Goal: Find specific page/section: Find specific page/section

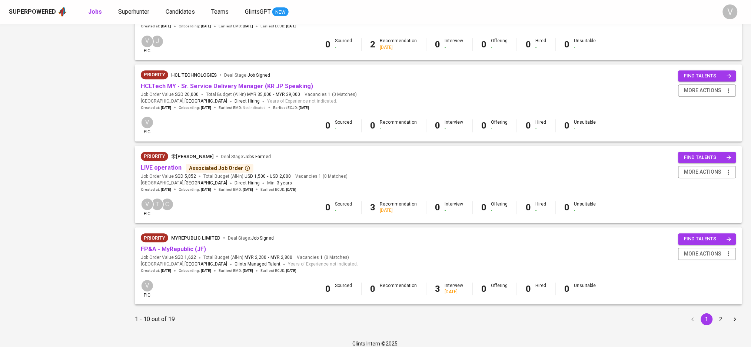
scroll to position [627, 0]
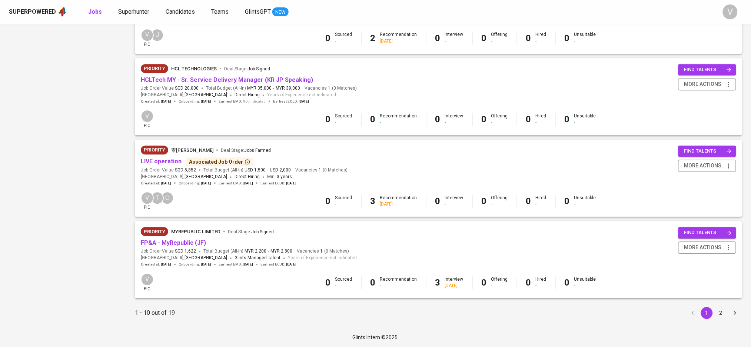
click at [721, 314] on button "2" at bounding box center [721, 313] width 12 height 12
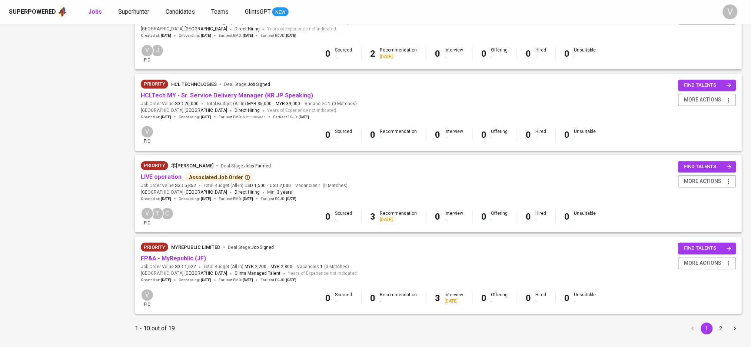
scroll to position [627, 0]
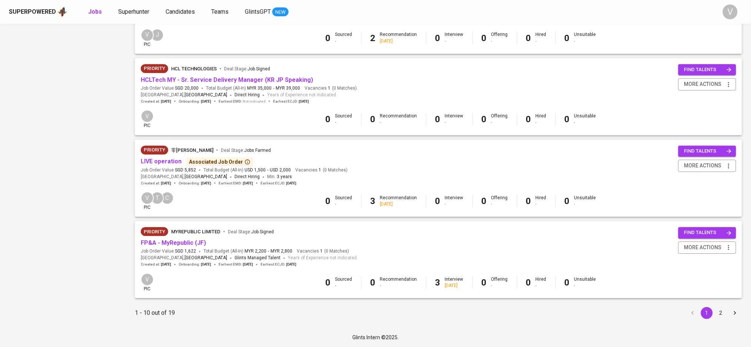
click at [721, 313] on button "2" at bounding box center [721, 313] width 12 height 12
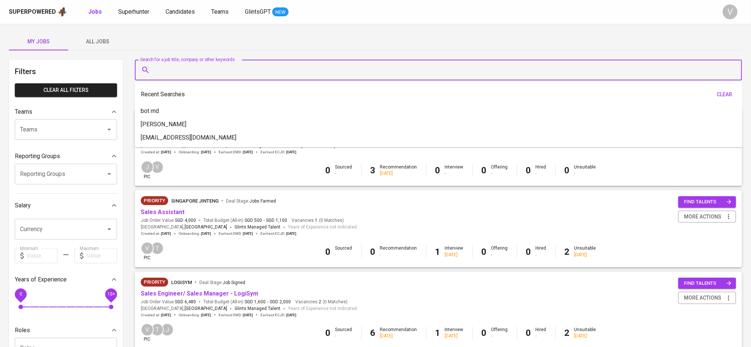
click at [246, 67] on input "Search for a job title, company or other keywords" at bounding box center [440, 70] width 574 height 14
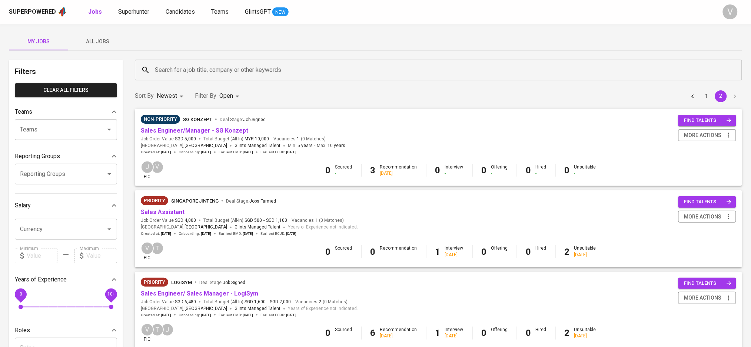
click at [709, 93] on button "1" at bounding box center [707, 96] width 12 height 12
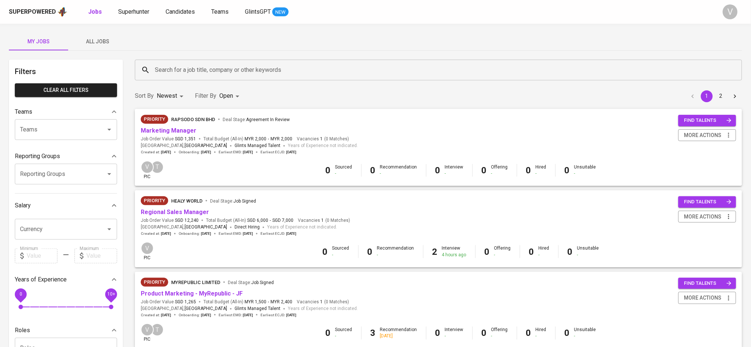
click at [76, 127] on input "Teams" at bounding box center [55, 130] width 75 height 14
click at [63, 149] on li "Pod [PERSON_NAME]" at bounding box center [66, 150] width 102 height 13
type input "pod ver"
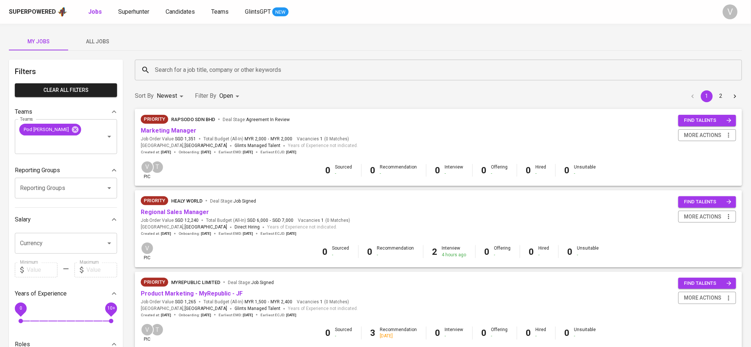
click at [88, 43] on span "All Jobs" at bounding box center [98, 41] width 50 height 9
click at [235, 67] on input "Search for a job title, company or other keywords" at bounding box center [440, 70] width 574 height 14
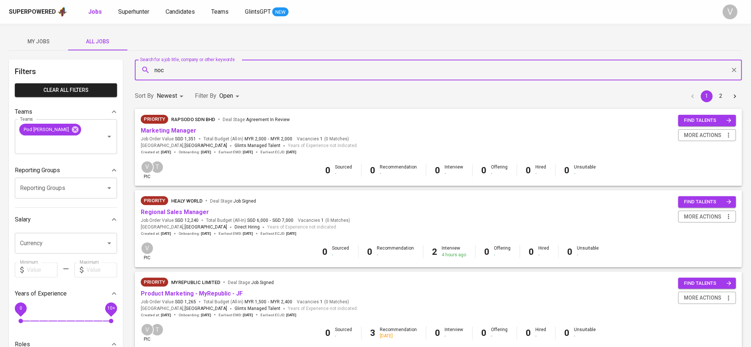
type input "noc"
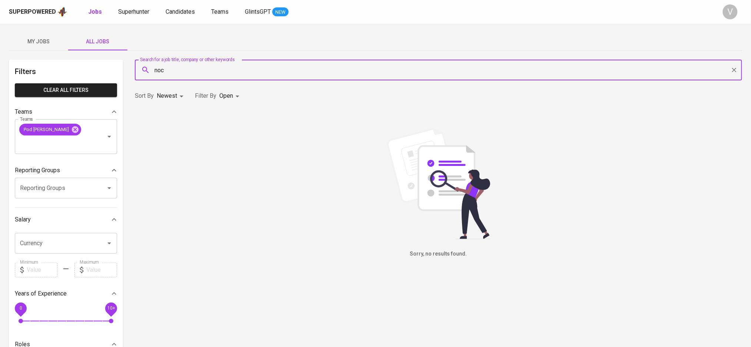
drag, startPoint x: 197, startPoint y: 69, endPoint x: 96, endPoint y: 70, distance: 101.8
click at [93, 69] on div "Filters Clear All filters Teams Teams Pod [PERSON_NAME] Teams Reporting Groups …" at bounding box center [375, 276] width 733 height 432
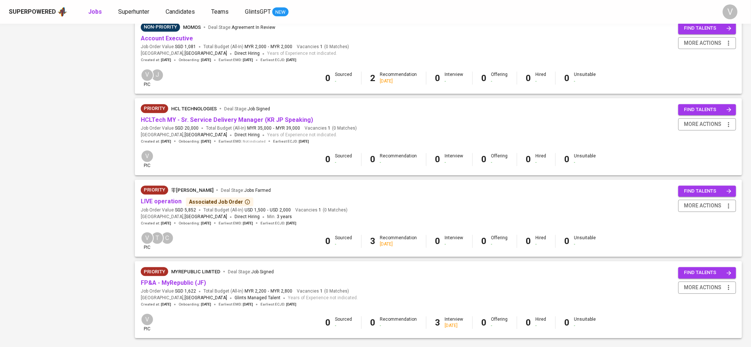
scroll to position [627, 0]
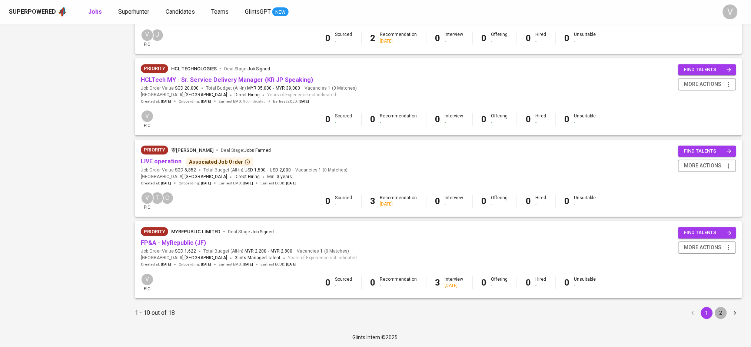
click at [719, 310] on button "2" at bounding box center [721, 313] width 12 height 12
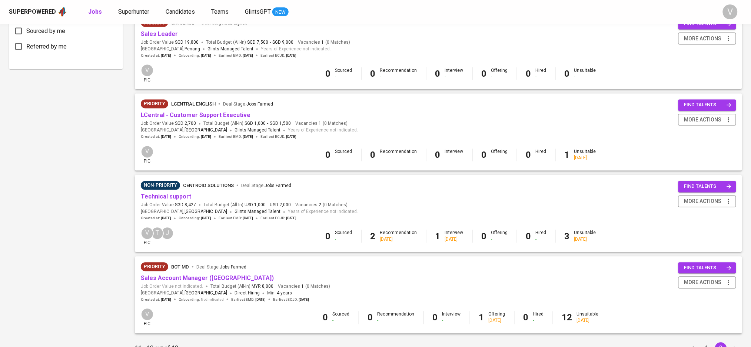
scroll to position [463, 0]
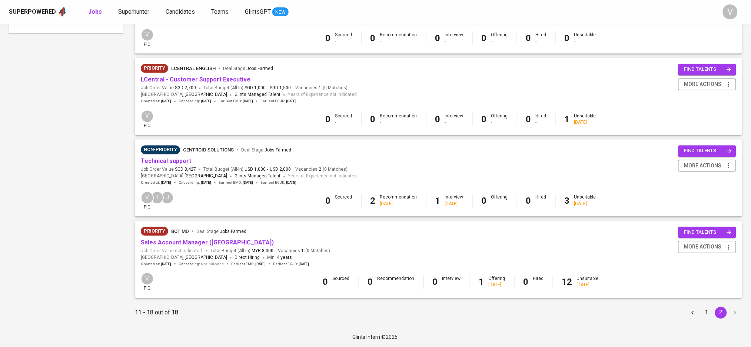
click at [708, 319] on button "1" at bounding box center [707, 313] width 12 height 12
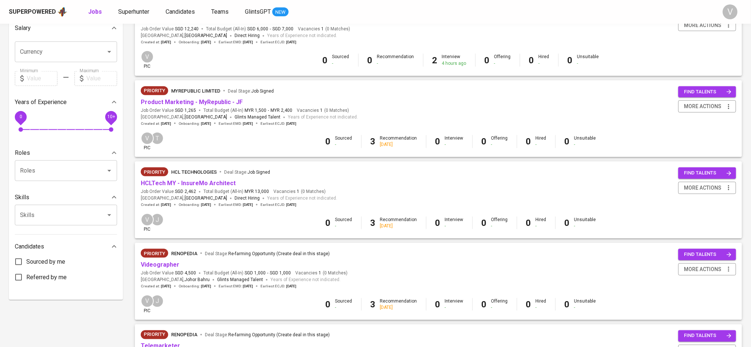
scroll to position [197, 0]
